Goal: Information Seeking & Learning: Compare options

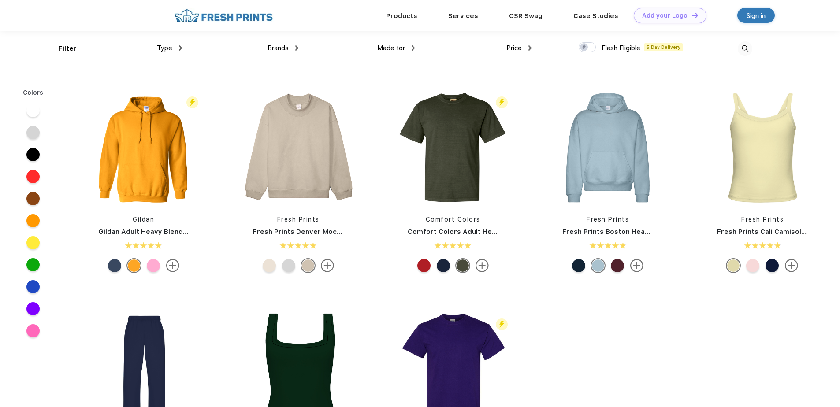
scroll to position [0, 0]
click at [303, 165] on img at bounding box center [298, 147] width 117 height 117
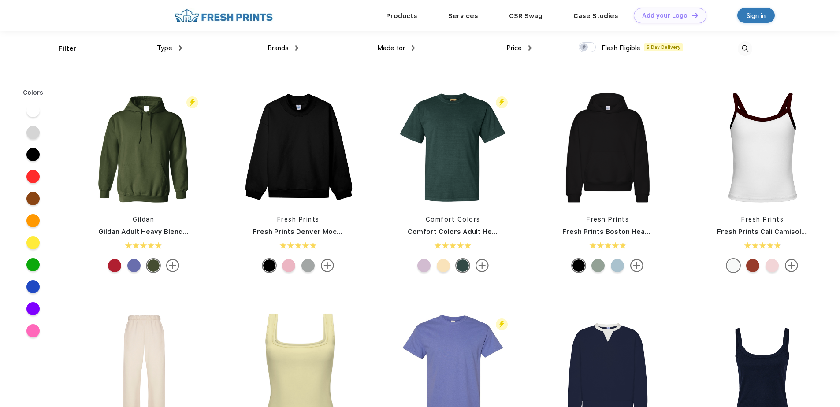
click at [748, 50] on img at bounding box center [745, 48] width 15 height 15
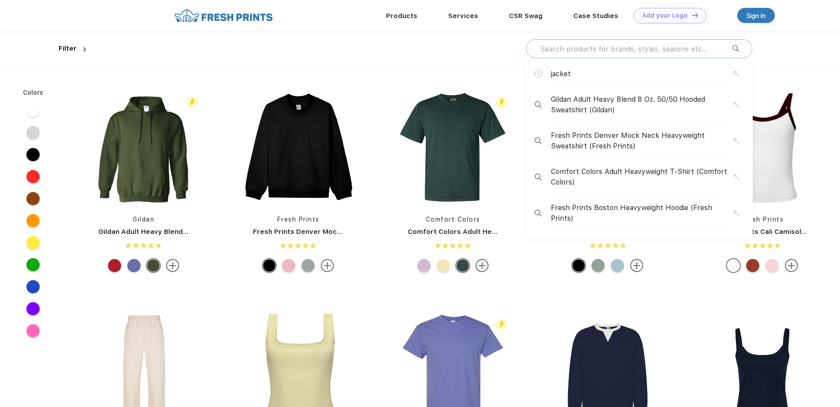
click at [640, 49] on input "text" at bounding box center [636, 49] width 193 height 10
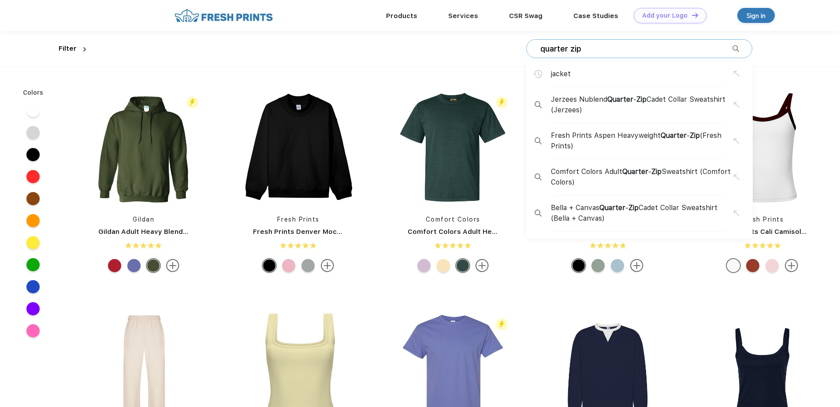
type input "quarter zip"
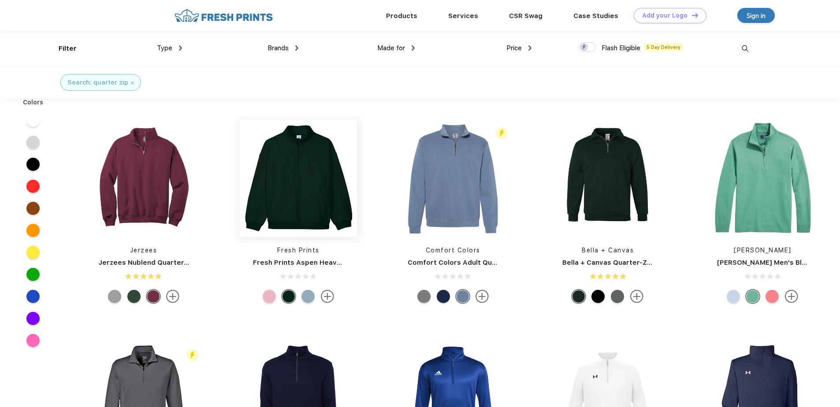
click at [302, 198] on img at bounding box center [298, 178] width 117 height 117
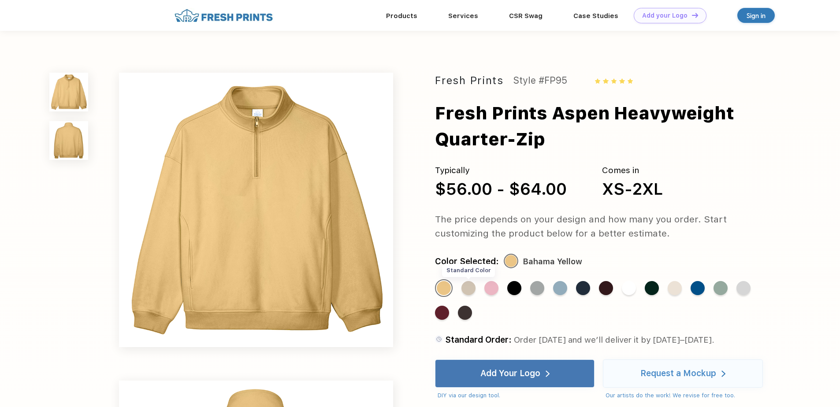
click at [468, 287] on div "Standard Color" at bounding box center [469, 288] width 14 height 14
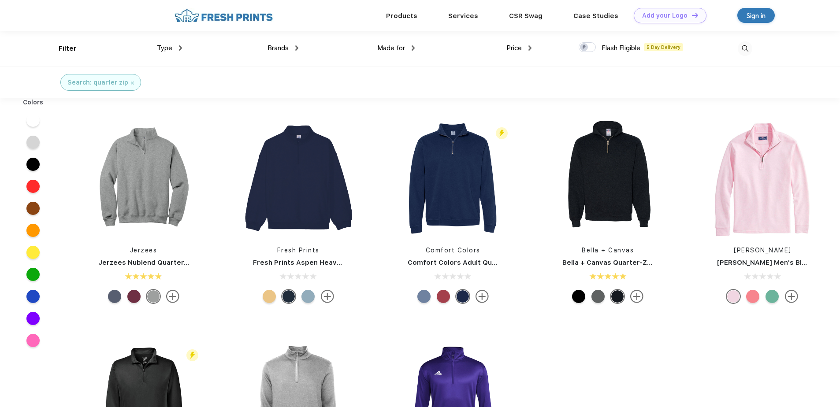
click at [599, 297] on div at bounding box center [598, 296] width 13 height 13
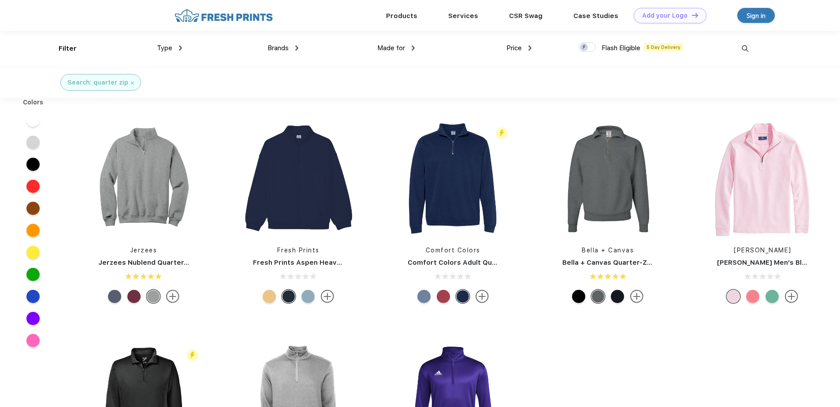
click at [577, 298] on div at bounding box center [578, 296] width 13 height 13
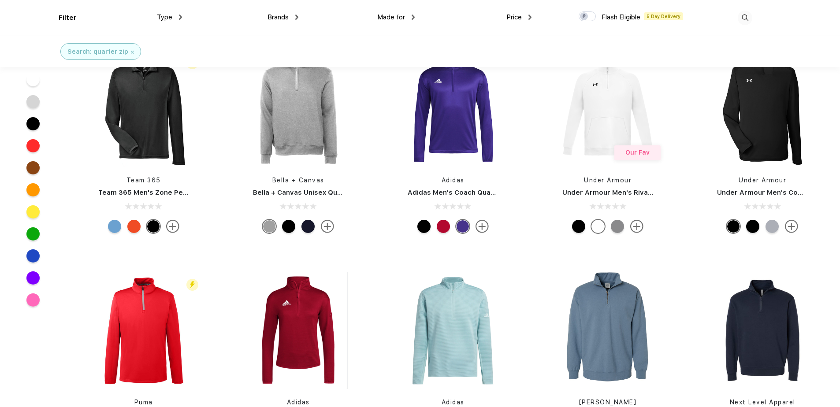
scroll to position [309, 0]
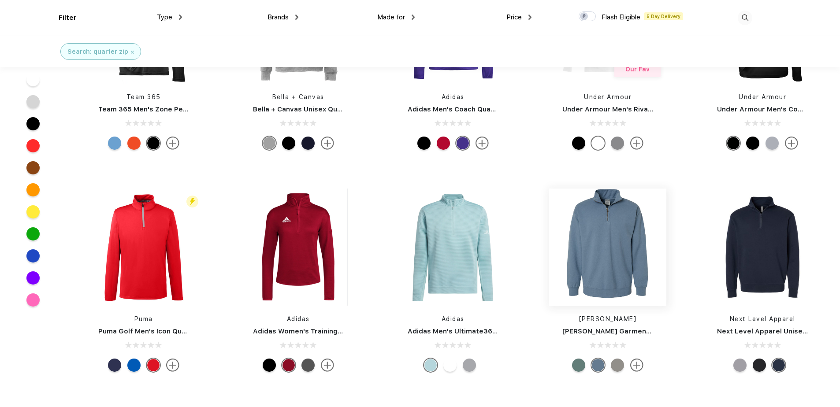
click at [593, 269] on img at bounding box center [607, 247] width 117 height 117
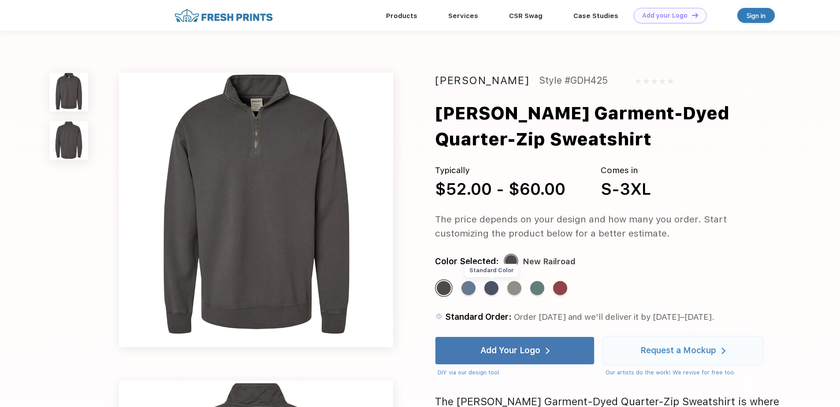
click at [492, 288] on div "Standard Color" at bounding box center [491, 288] width 14 height 14
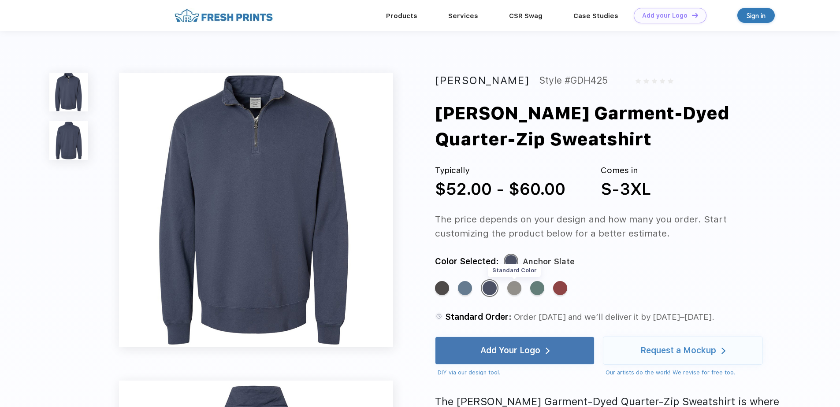
click at [516, 291] on div "Standard Color" at bounding box center [514, 288] width 14 height 14
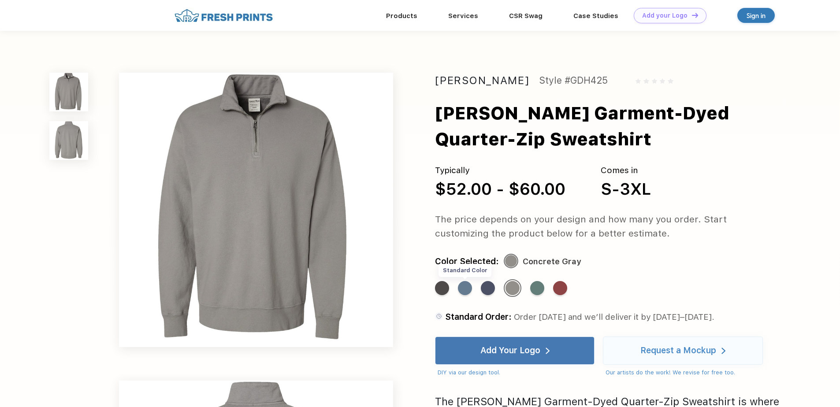
click at [468, 288] on div "Standard Color" at bounding box center [465, 288] width 14 height 14
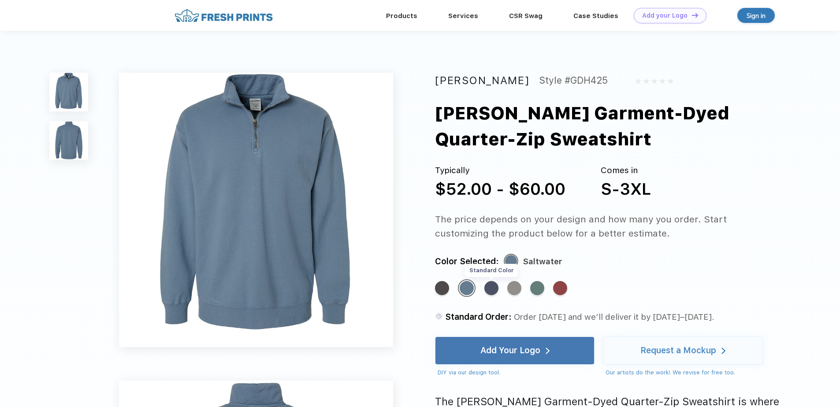
click at [494, 291] on div "Standard Color" at bounding box center [491, 288] width 14 height 14
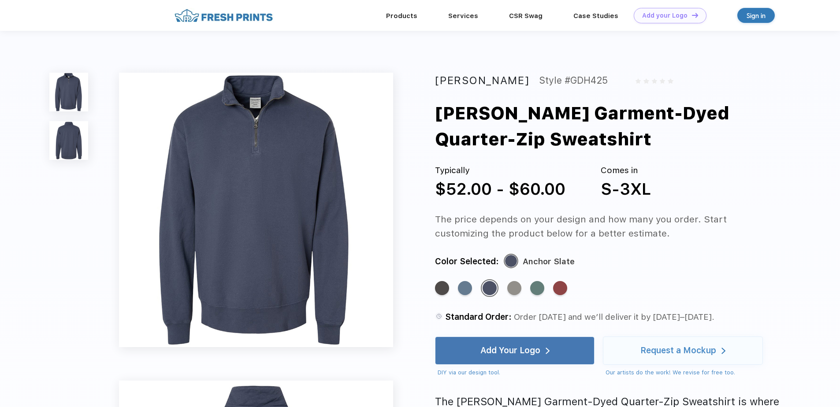
scroll to position [309, 0]
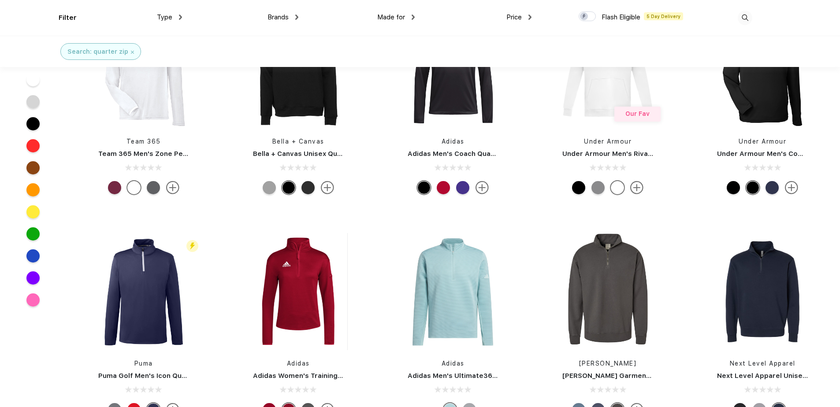
scroll to position [265, 0]
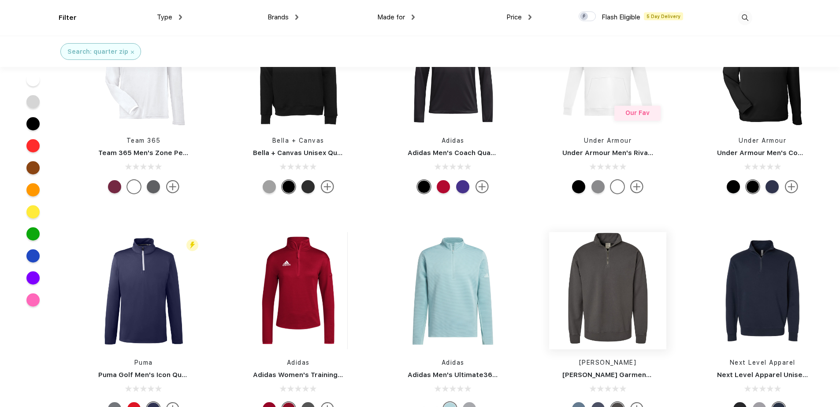
click at [623, 300] on img at bounding box center [607, 290] width 117 height 117
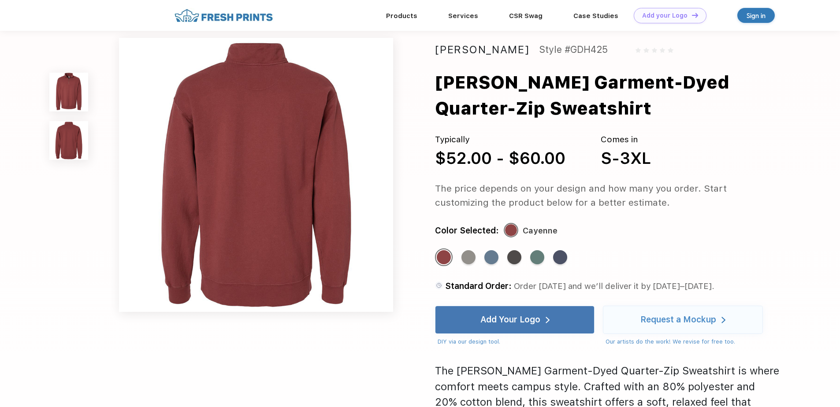
scroll to position [309, 0]
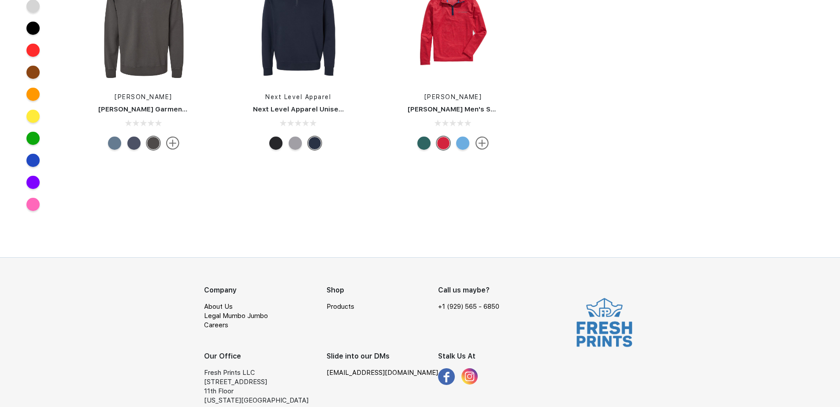
scroll to position [265, 0]
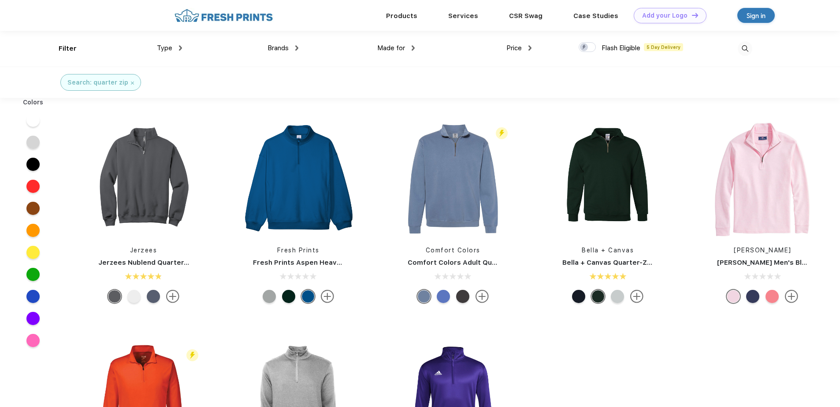
scroll to position [0, 0]
click at [458, 204] on img at bounding box center [453, 177] width 117 height 117
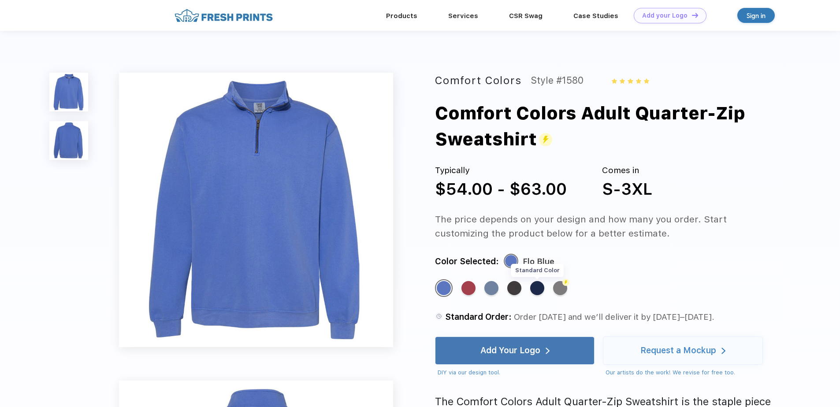
click at [539, 293] on div "Standard Color" at bounding box center [537, 288] width 14 height 14
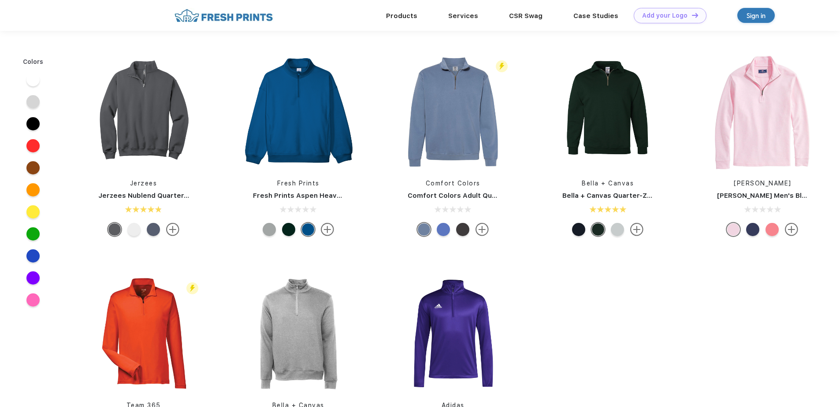
scroll to position [0, 0]
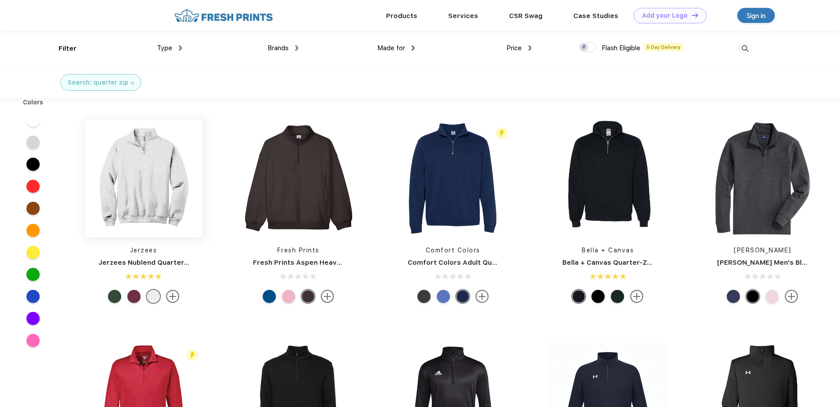
click at [148, 177] on img at bounding box center [143, 178] width 117 height 117
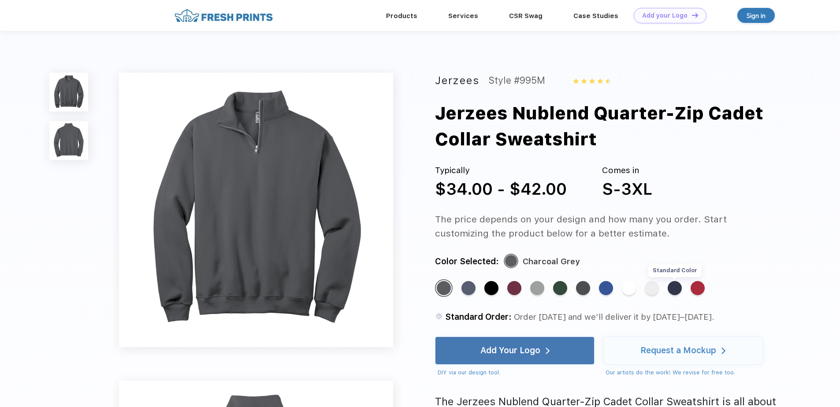
click at [678, 291] on div "Standard Color" at bounding box center [675, 288] width 14 height 14
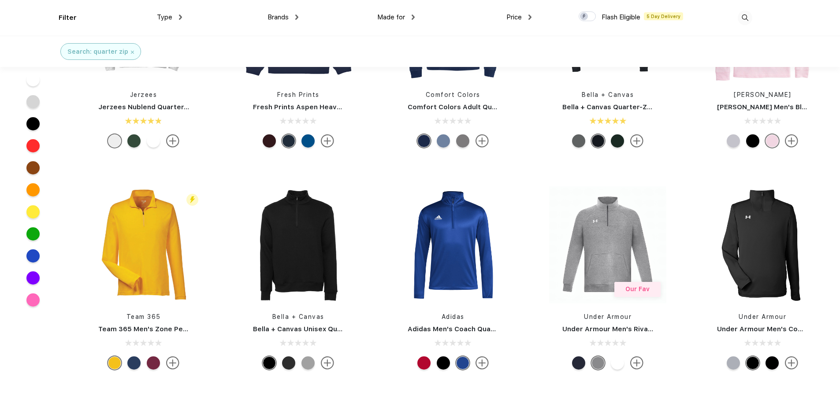
scroll to position [177, 0]
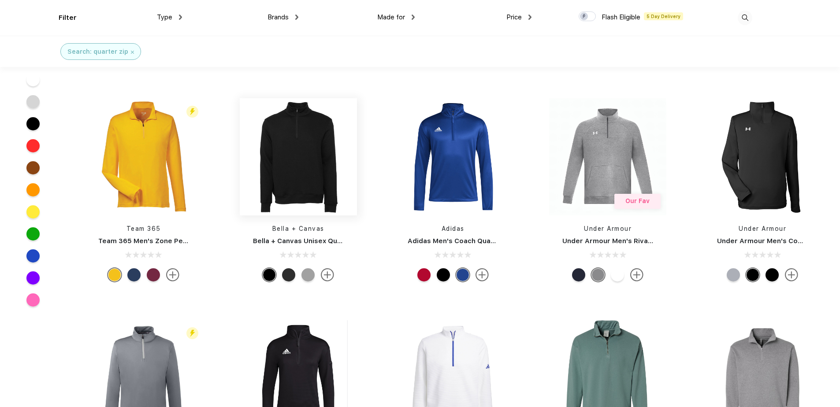
click at [283, 163] on img at bounding box center [298, 156] width 117 height 117
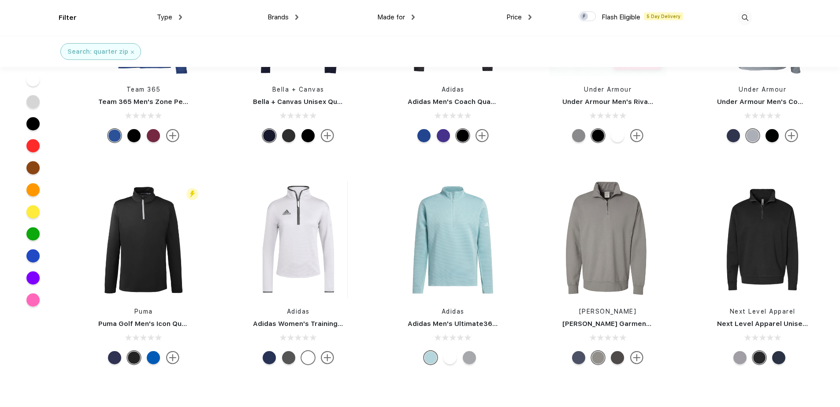
scroll to position [353, 0]
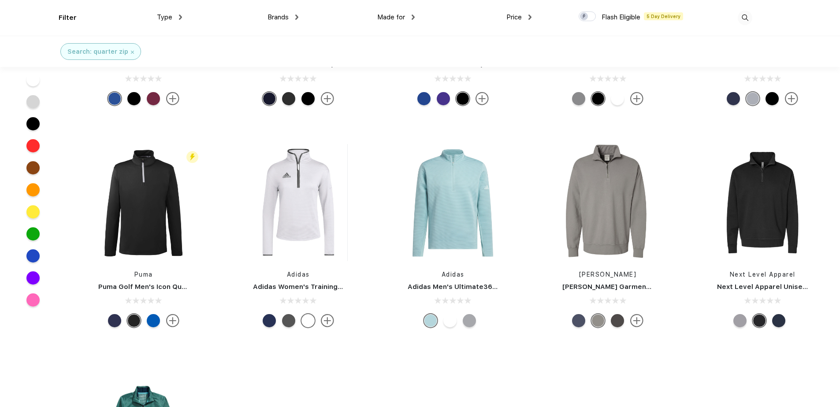
click at [778, 322] on div at bounding box center [778, 320] width 13 height 13
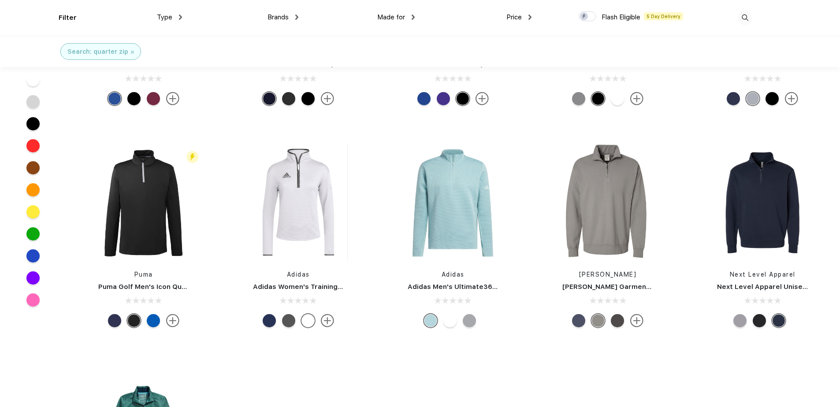
click at [467, 325] on div at bounding box center [469, 320] width 13 height 13
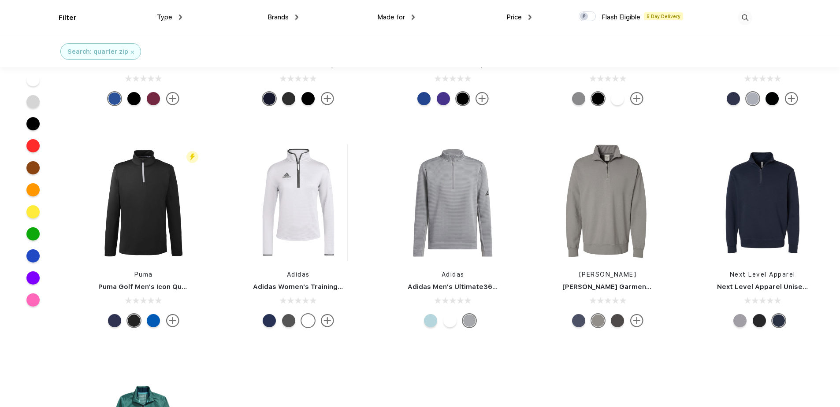
click at [450, 323] on div at bounding box center [449, 320] width 13 height 13
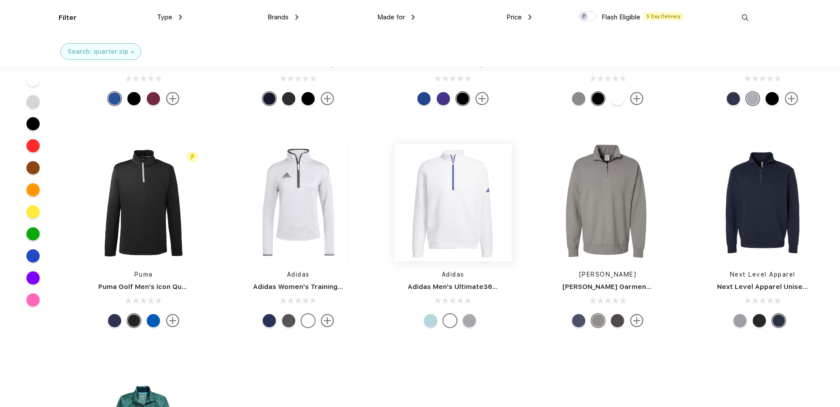
click at [461, 215] on img at bounding box center [453, 202] width 117 height 117
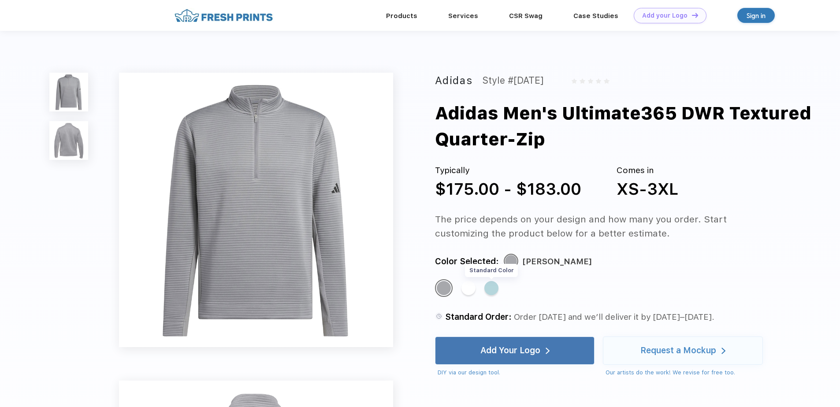
click at [494, 287] on div "Standard Color" at bounding box center [491, 288] width 14 height 14
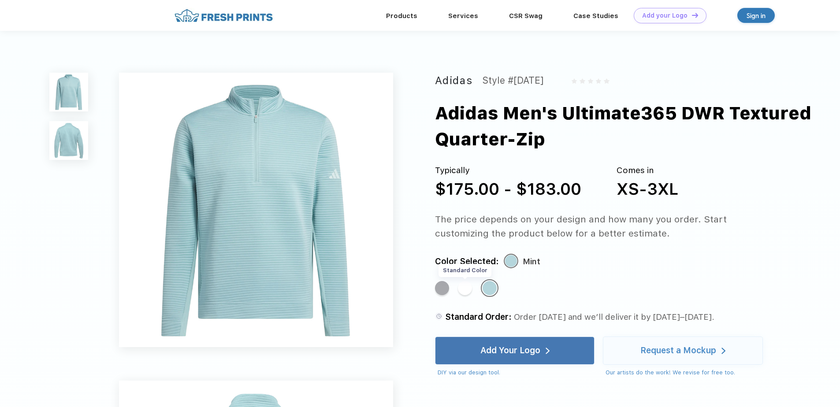
click at [463, 294] on div "Standard Color" at bounding box center [465, 288] width 14 height 14
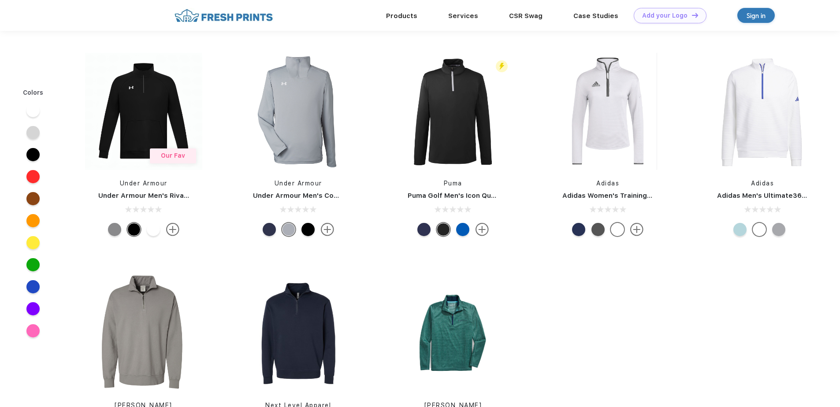
scroll to position [330, 0]
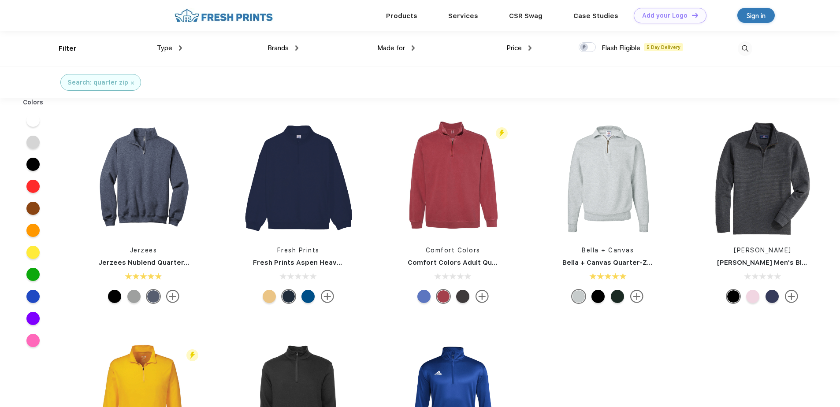
scroll to position [0, 0]
click at [132, 298] on div at bounding box center [133, 296] width 13 height 13
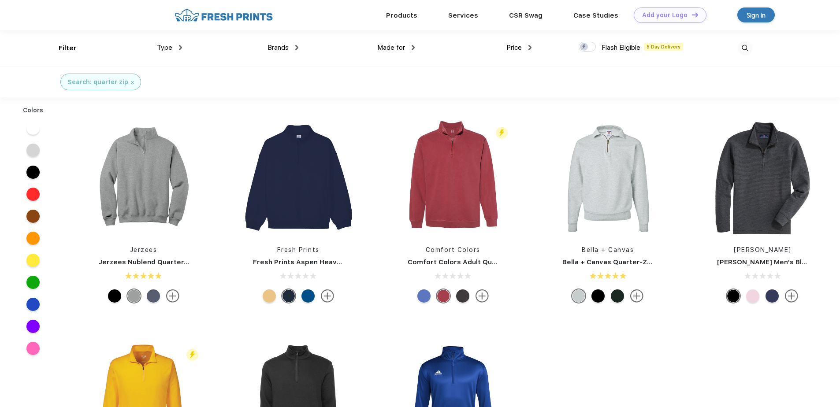
click at [117, 298] on div at bounding box center [114, 296] width 13 height 13
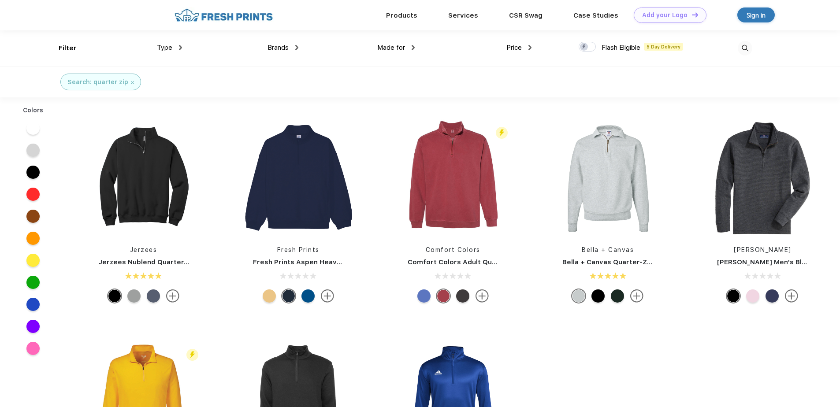
click at [460, 296] on div at bounding box center [462, 296] width 13 height 13
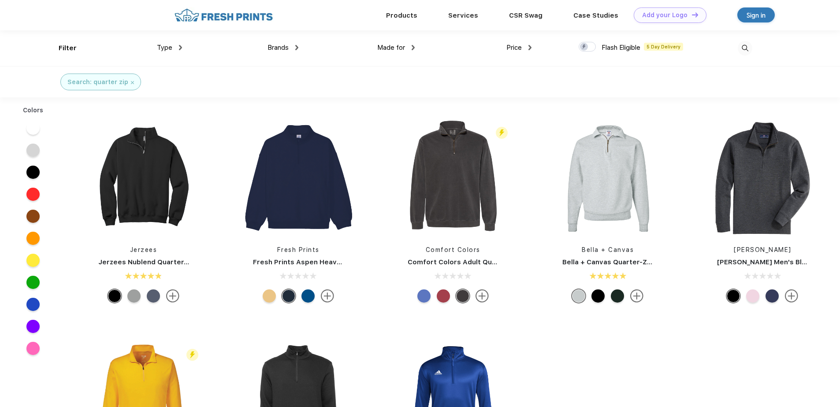
click at [425, 295] on div at bounding box center [423, 296] width 13 height 13
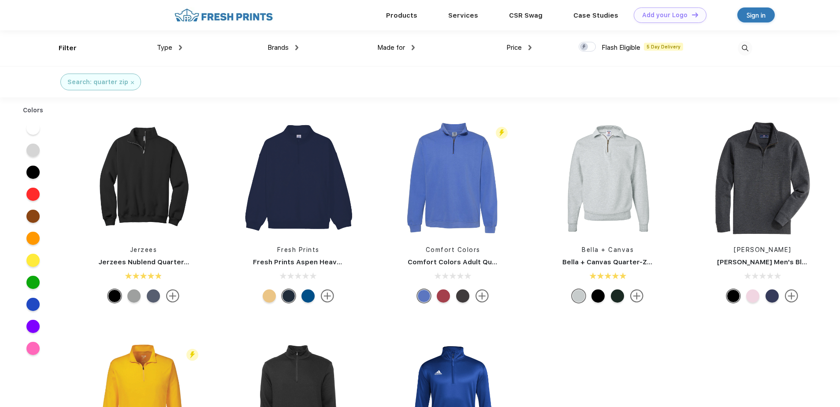
click at [482, 299] on img at bounding box center [482, 296] width 13 height 13
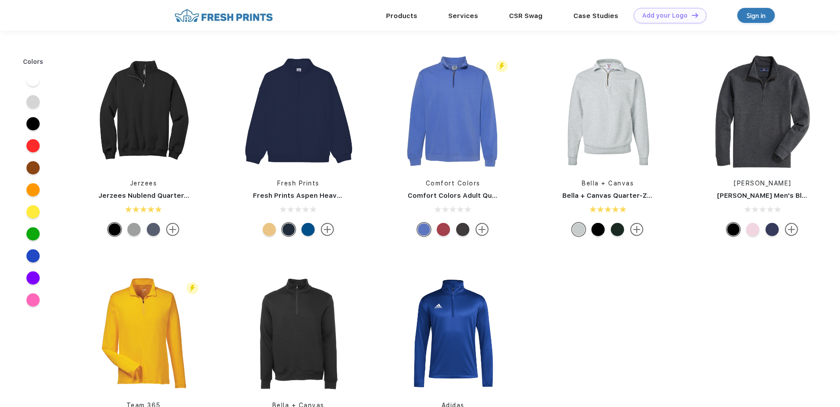
scroll to position [0, 0]
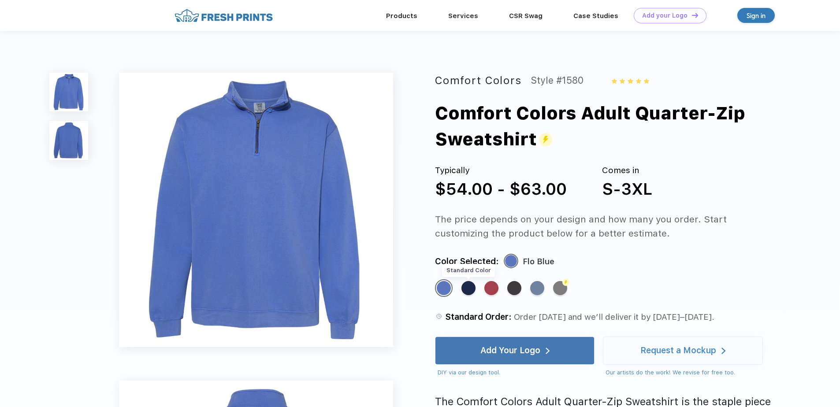
click at [469, 290] on div "Standard Color" at bounding box center [469, 288] width 14 height 14
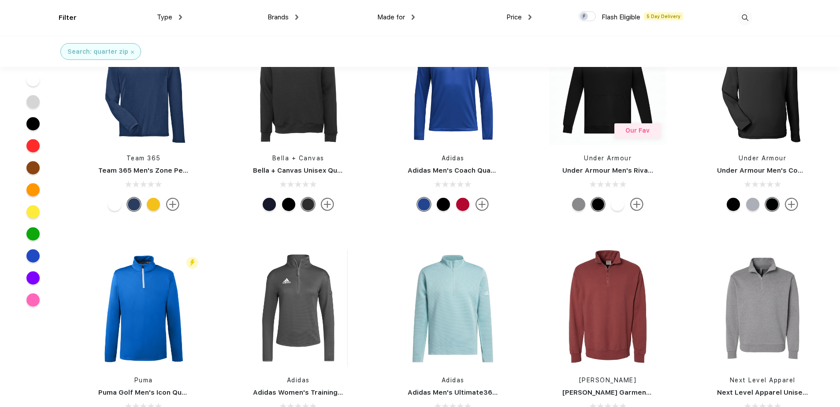
scroll to position [265, 0]
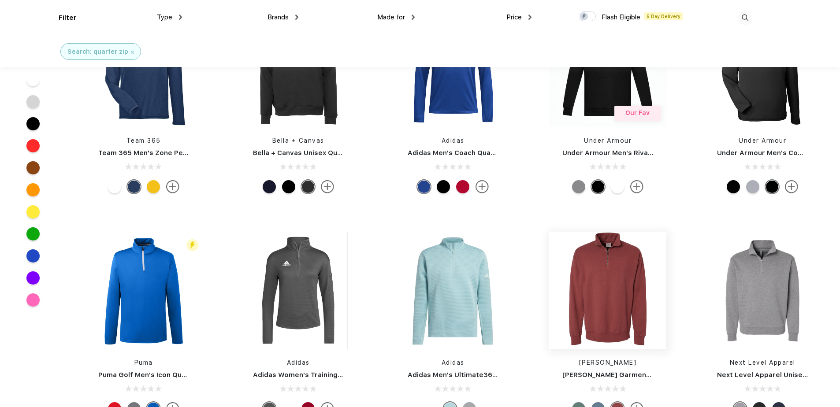
click at [613, 314] on img at bounding box center [607, 290] width 117 height 117
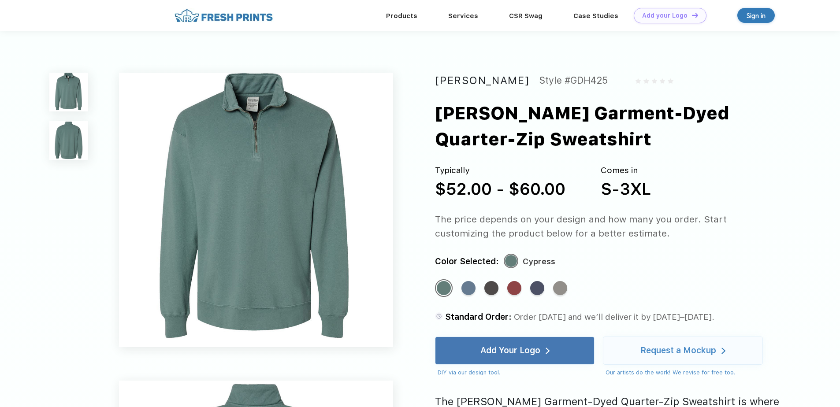
click at [65, 145] on img at bounding box center [68, 140] width 39 height 39
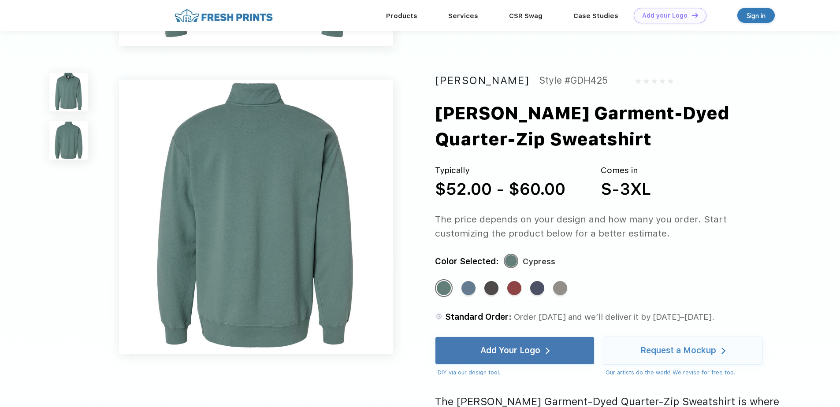
scroll to position [290, 0]
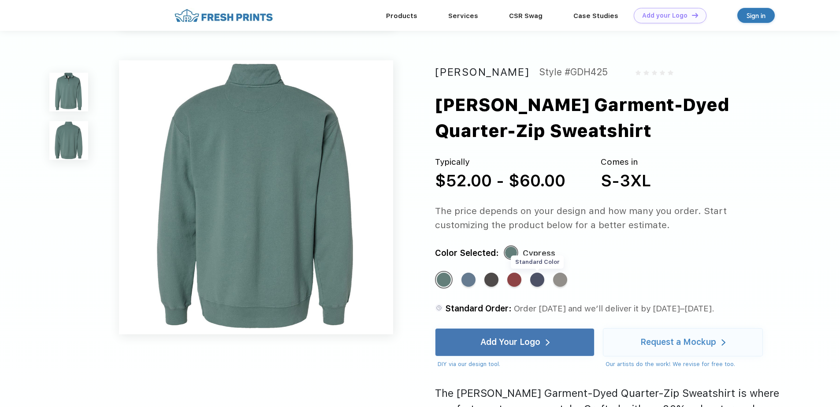
click at [539, 279] on div "Standard Color" at bounding box center [537, 280] width 14 height 14
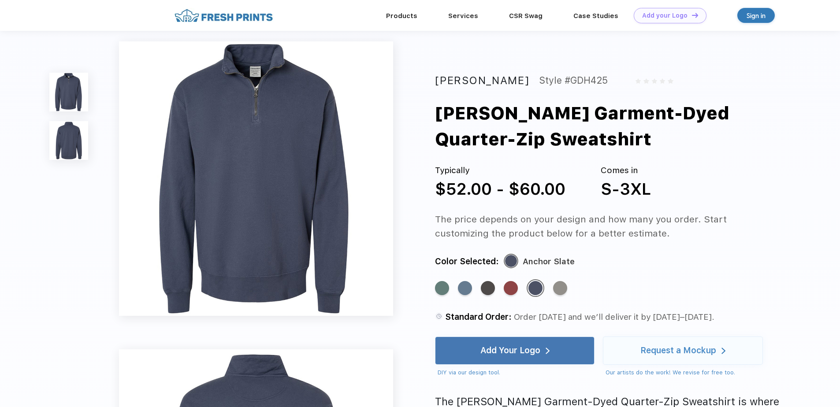
scroll to position [0, 0]
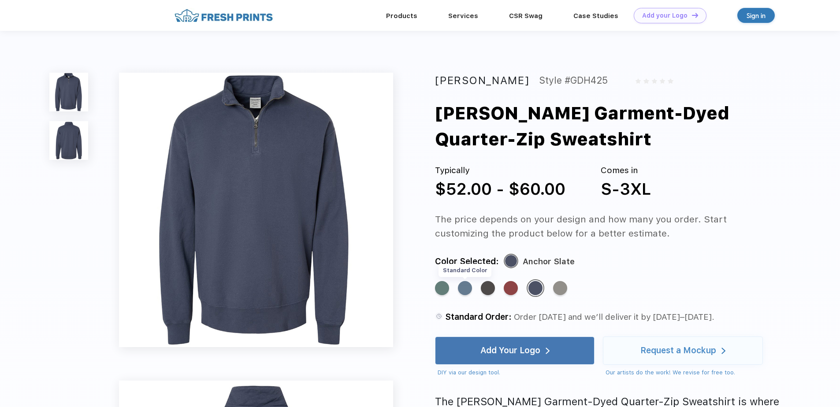
click at [465, 291] on div "Standard Color" at bounding box center [465, 288] width 14 height 14
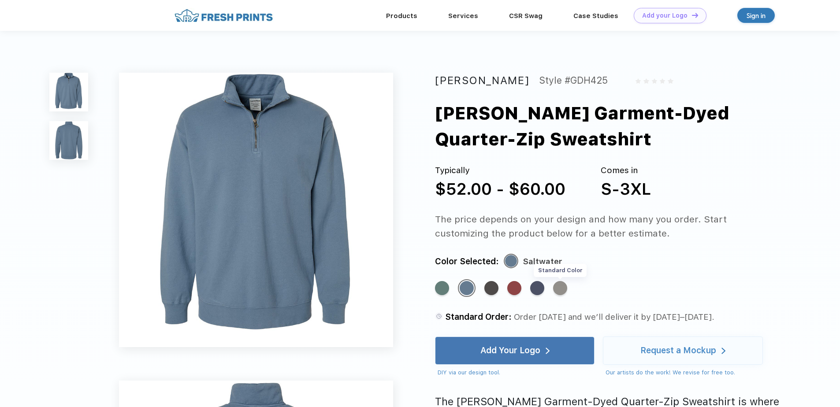
click at [557, 287] on div "Standard Color" at bounding box center [560, 288] width 14 height 14
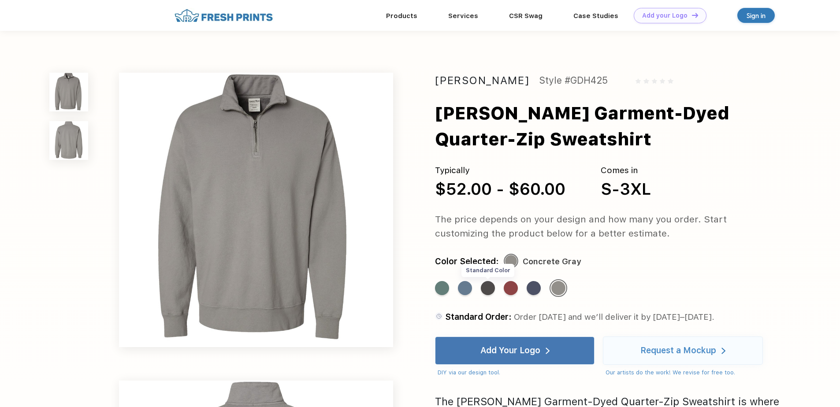
click at [488, 290] on div "Standard Color" at bounding box center [488, 288] width 14 height 14
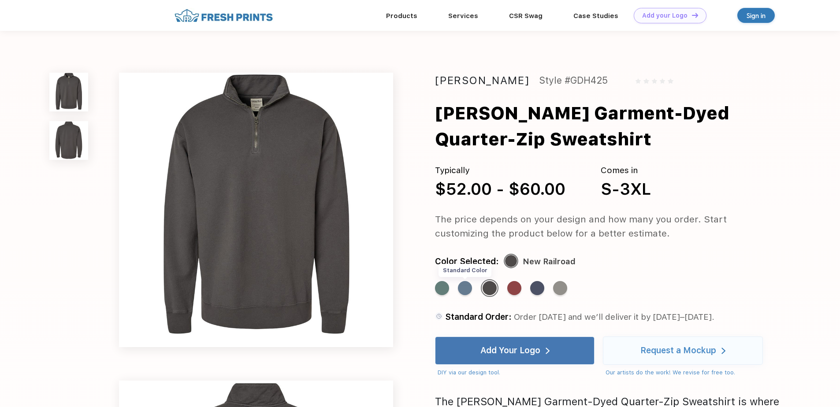
click at [464, 284] on div "Standard Color" at bounding box center [465, 288] width 14 height 14
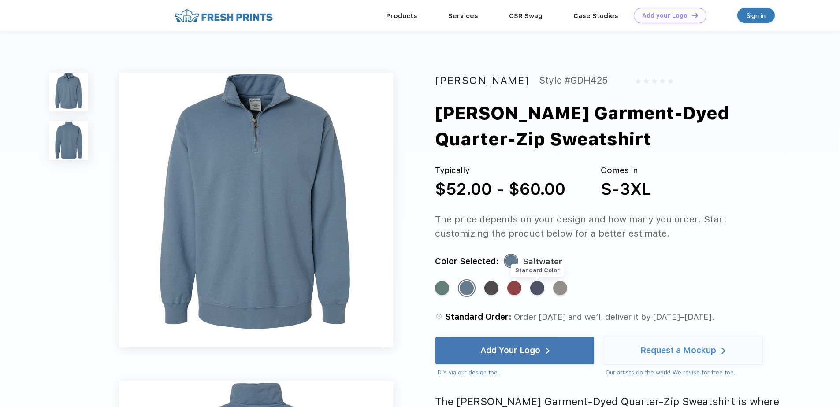
click at [539, 294] on div "Standard Color" at bounding box center [537, 288] width 14 height 14
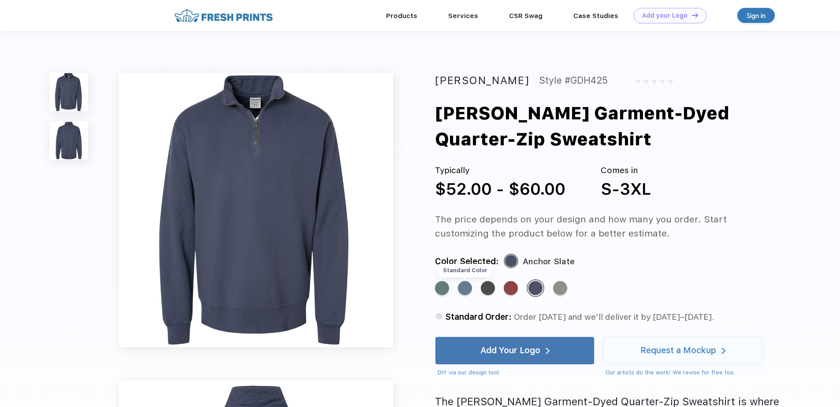
click at [465, 289] on div "Standard Color" at bounding box center [465, 288] width 14 height 14
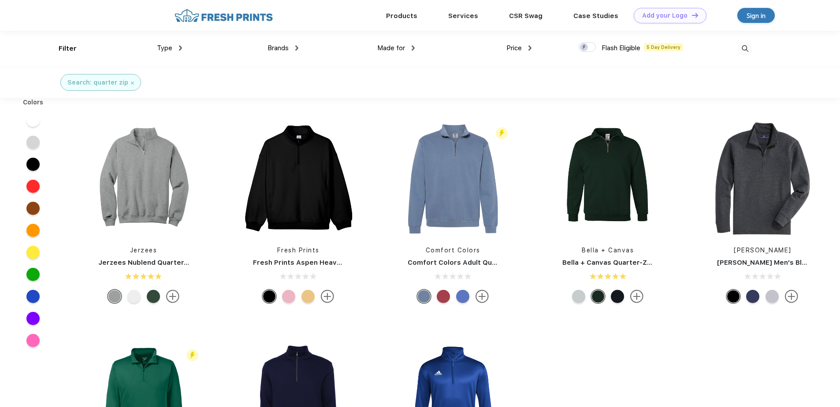
scroll to position [0, 0]
click at [130, 172] on img at bounding box center [143, 177] width 117 height 117
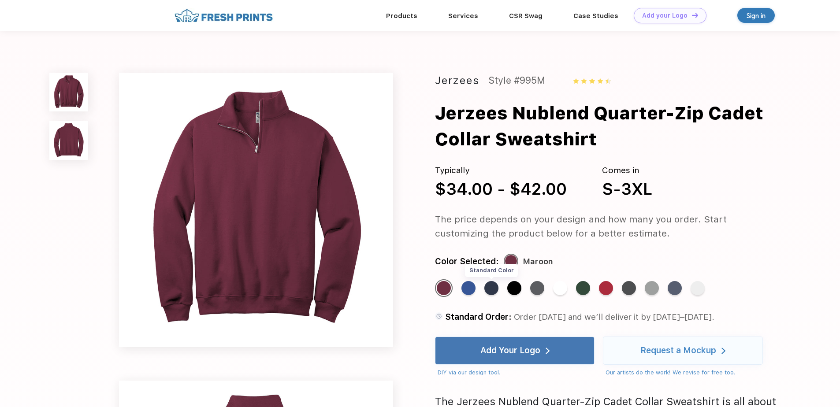
click at [492, 293] on div "Standard Color" at bounding box center [491, 288] width 14 height 14
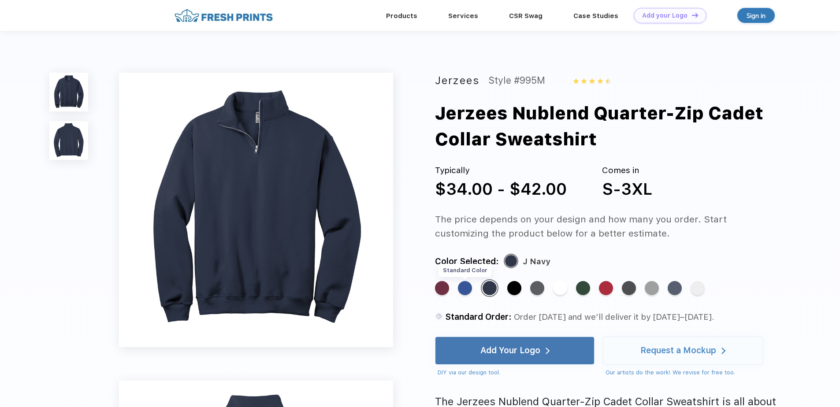
click at [464, 290] on div "Standard Color" at bounding box center [465, 288] width 14 height 14
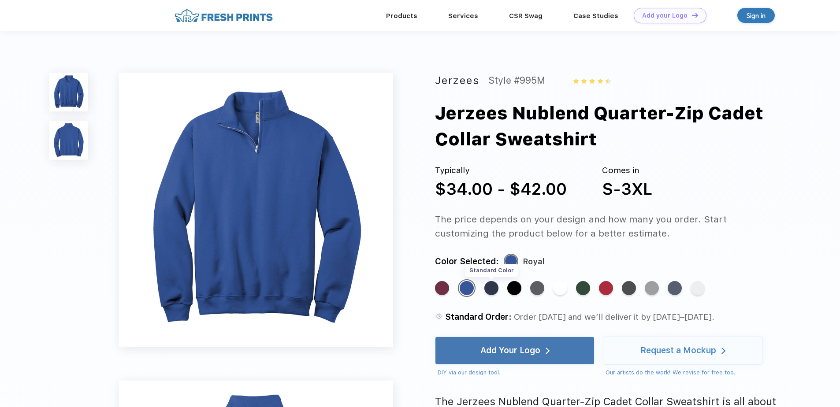
click at [489, 291] on div "Standard Color" at bounding box center [491, 288] width 14 height 14
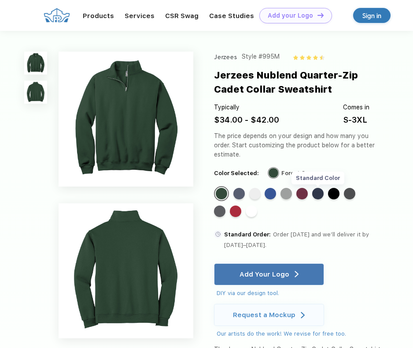
click at [320, 195] on div "Standard Color" at bounding box center [318, 193] width 11 height 11
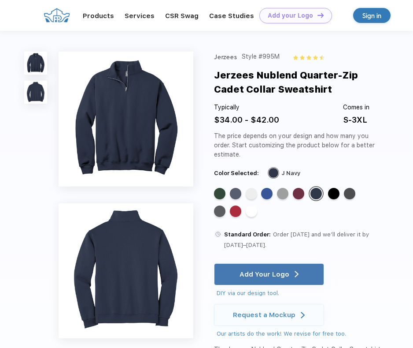
drag, startPoint x: 319, startPoint y: 90, endPoint x: 215, endPoint y: 79, distance: 104.2
click at [215, 79] on div "Jerzees Nublend Quarter-Zip Cadet Collar Sweatshirt" at bounding box center [299, 82] width 170 height 29
copy div "Jerzees Nublend Quarter-Zip Cadet Collar Sweatshirt"
click at [350, 196] on div "Standard Color" at bounding box center [349, 193] width 11 height 11
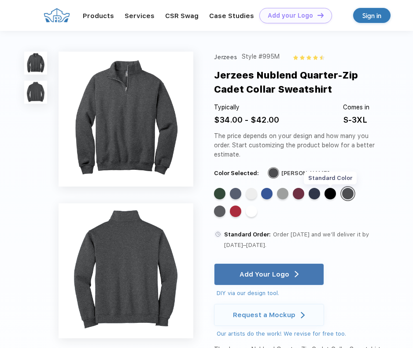
click at [329, 197] on div "Standard Color" at bounding box center [330, 193] width 11 height 11
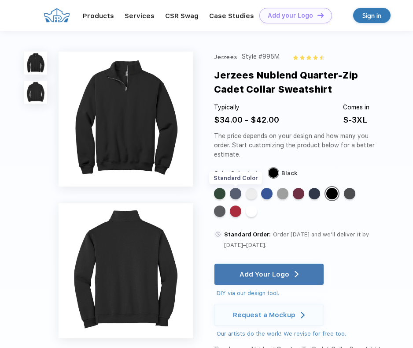
click at [239, 192] on div "Standard Color" at bounding box center [235, 193] width 11 height 11
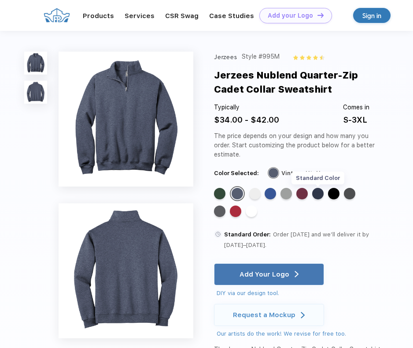
click at [316, 194] on div "Standard Color" at bounding box center [318, 193] width 11 height 11
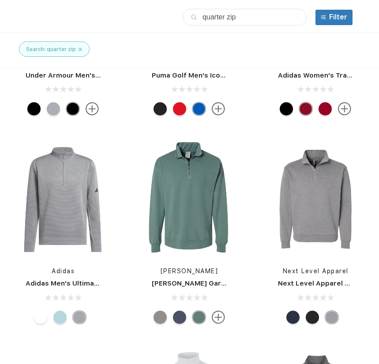
scroll to position [793, 0]
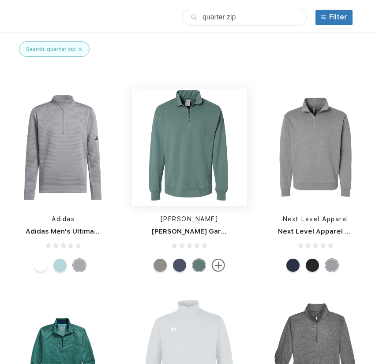
click at [194, 155] on img at bounding box center [189, 147] width 115 height 115
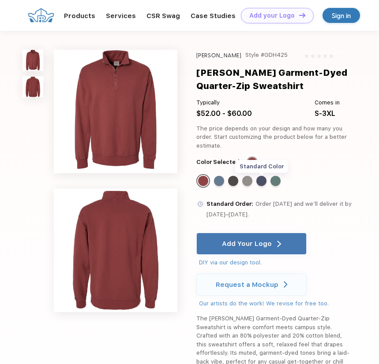
click at [263, 182] on div "Standard Color" at bounding box center [261, 181] width 10 height 10
